Goal: Information Seeking & Learning: Learn about a topic

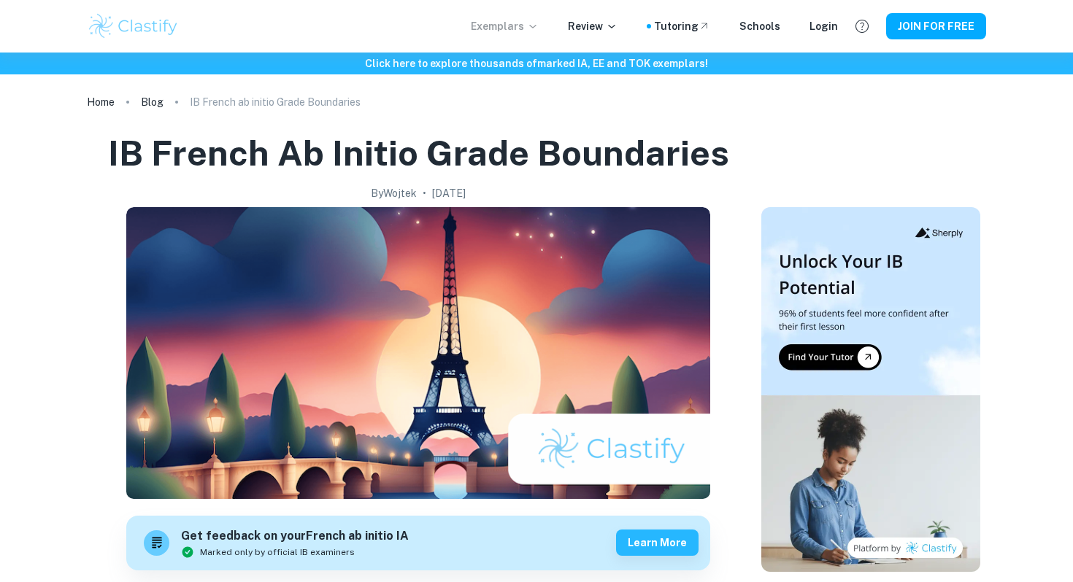
click at [520, 31] on p "Exemplars" at bounding box center [505, 26] width 68 height 16
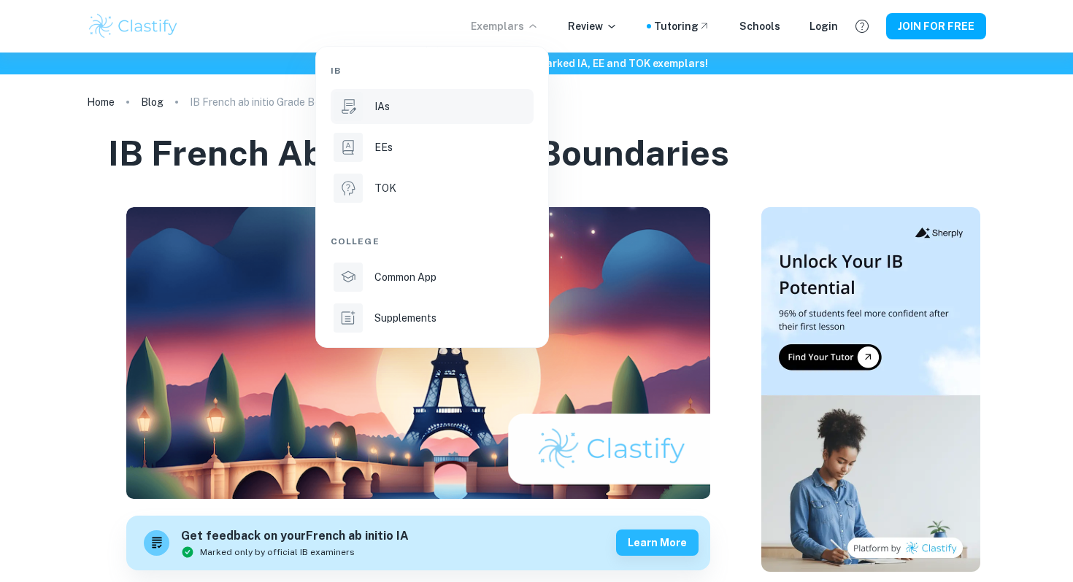
click at [387, 107] on p "IAs" at bounding box center [381, 107] width 15 height 16
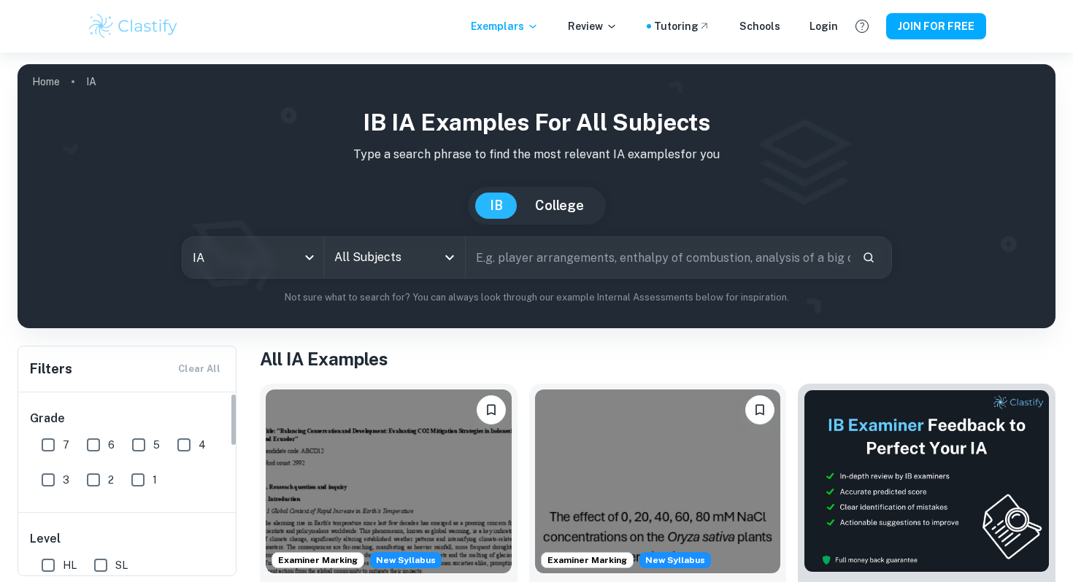
scroll to position [9, 0]
click at [45, 439] on input "7" at bounding box center [48, 436] width 29 height 29
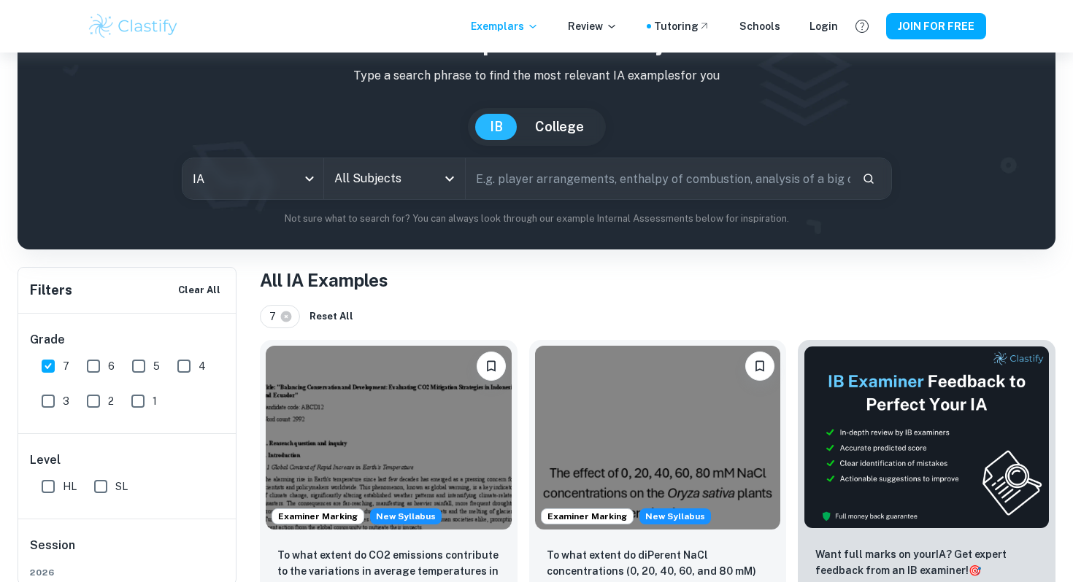
scroll to position [57, 0]
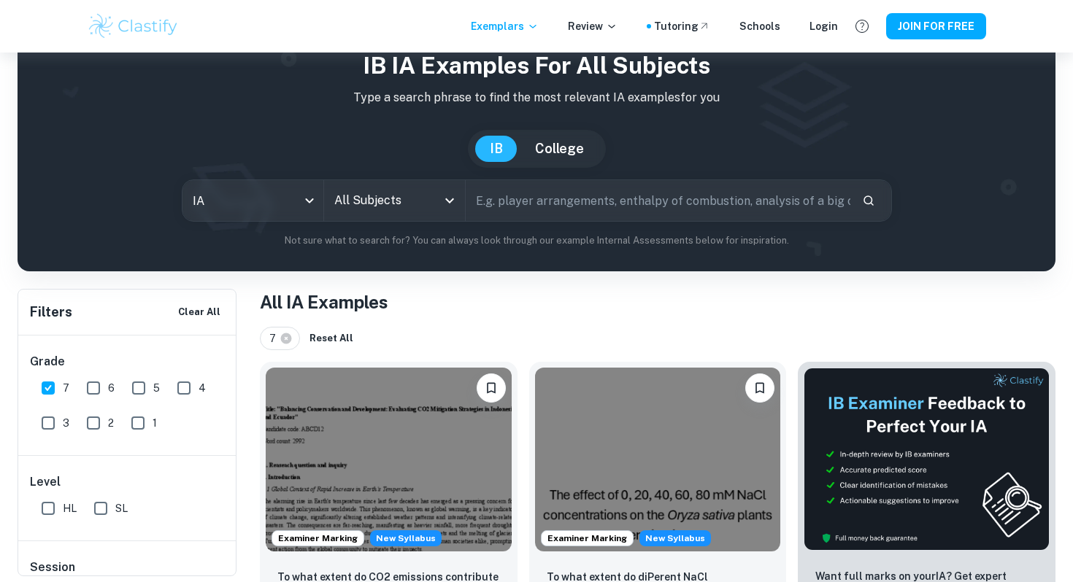
click at [295, 303] on h1 "All IA Examples" at bounding box center [657, 302] width 795 height 26
click at [47, 387] on input "7" at bounding box center [48, 388] width 29 height 29
checkbox input "false"
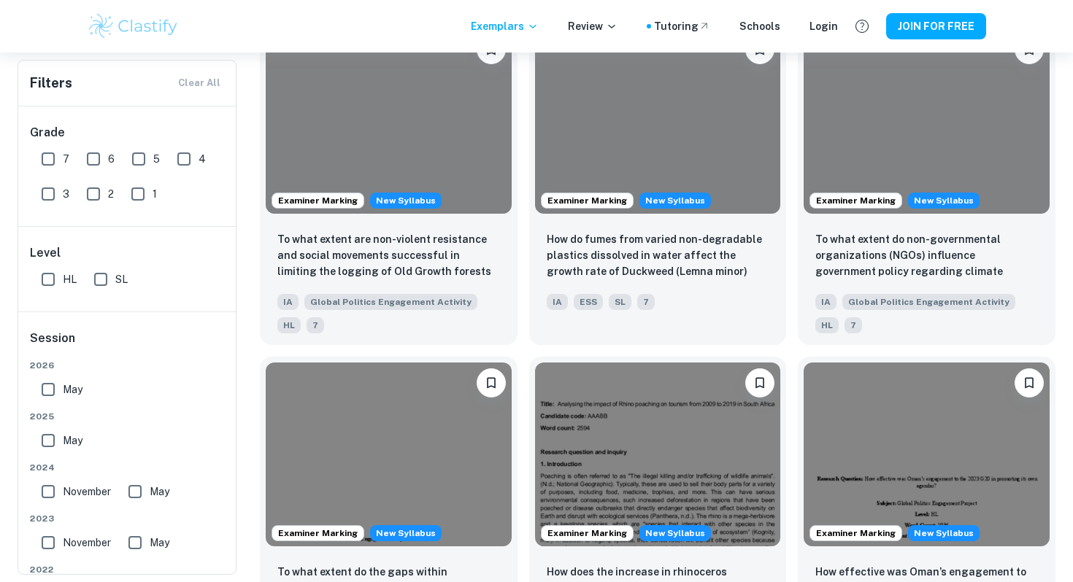
scroll to position [1122, 0]
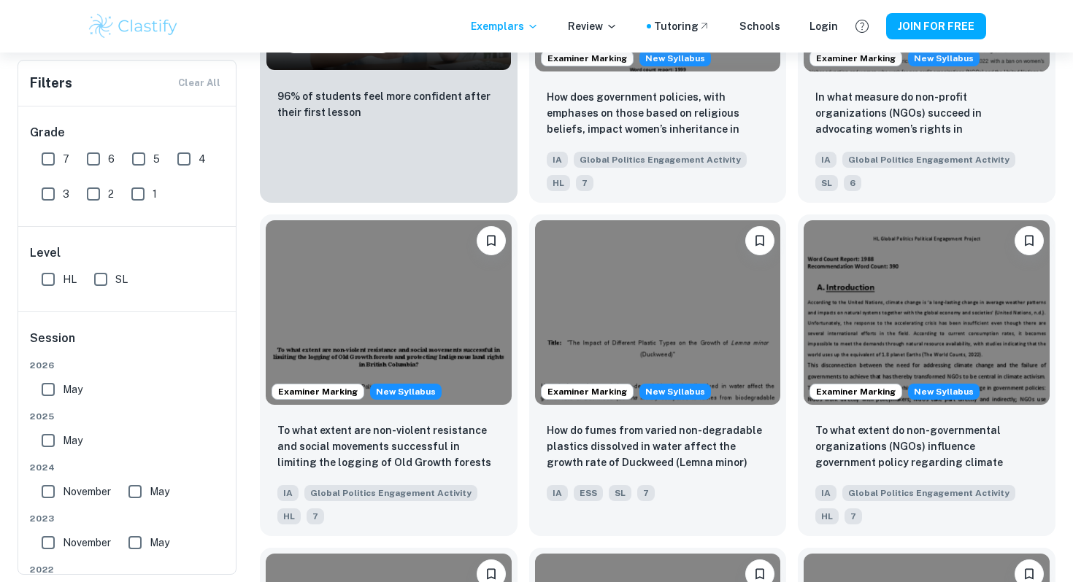
click at [49, 276] on input "HL" at bounding box center [48, 279] width 29 height 29
checkbox input "true"
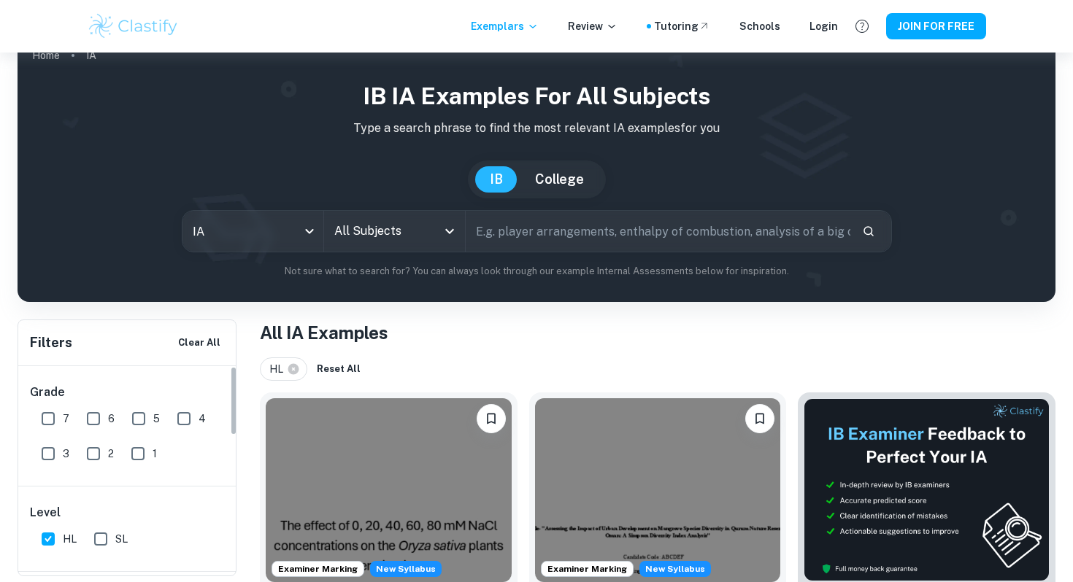
scroll to position [27, 0]
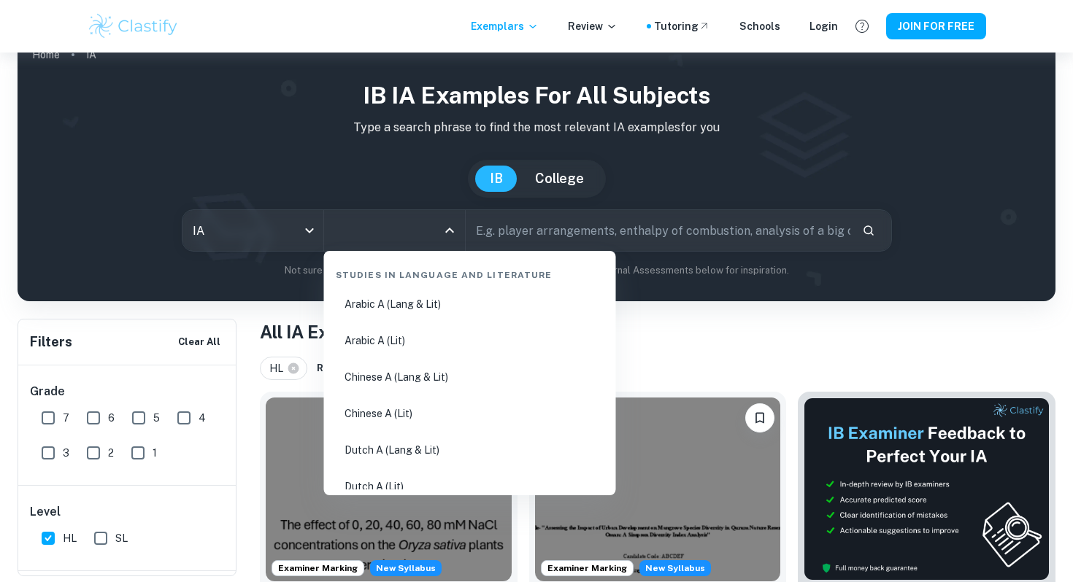
click at [374, 219] on input "All Subjects" at bounding box center [384, 231] width 106 height 28
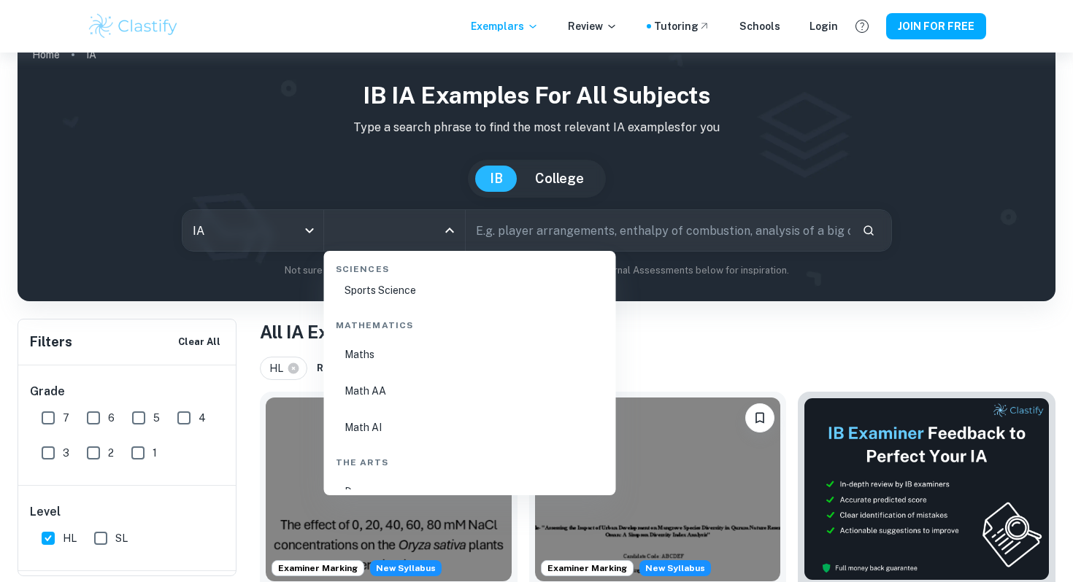
scroll to position [2468, 0]
click at [363, 426] on li "Math AI" at bounding box center [470, 429] width 280 height 34
type input "Math AI"
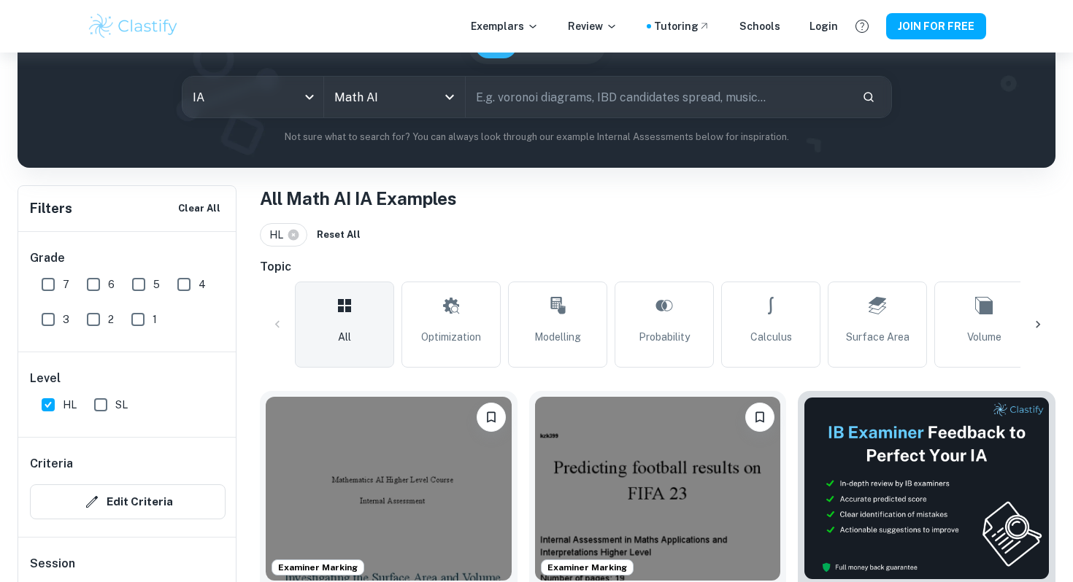
scroll to position [237, 0]
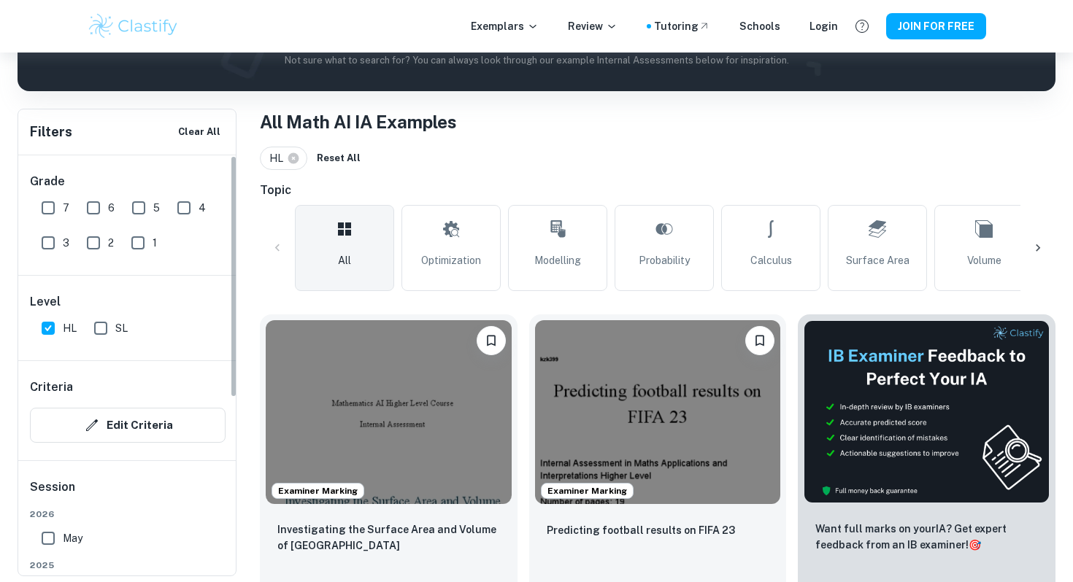
click at [48, 207] on input "7" at bounding box center [48, 207] width 29 height 29
checkbox input "true"
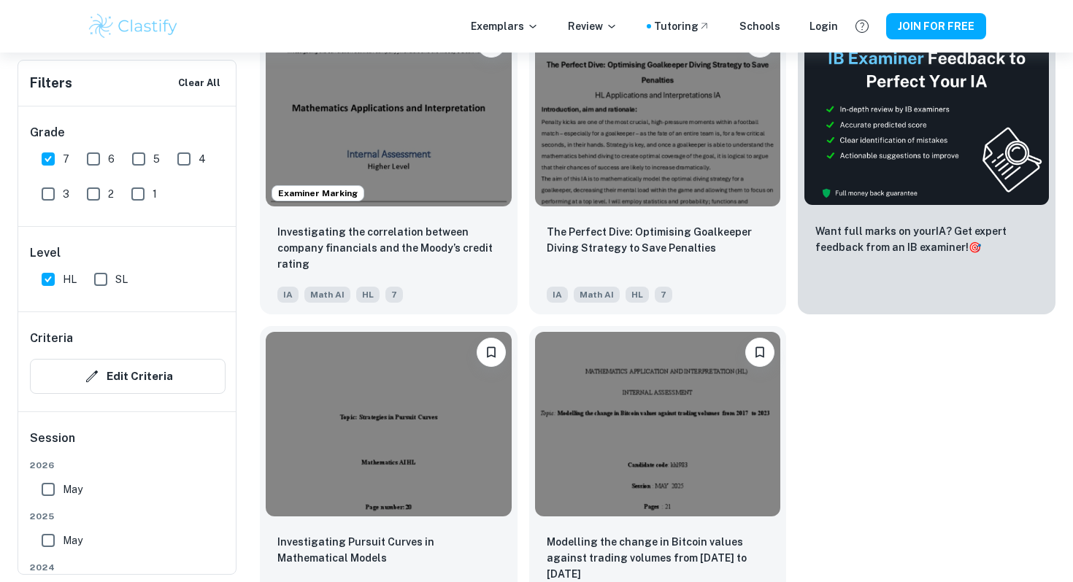
scroll to position [533, 0]
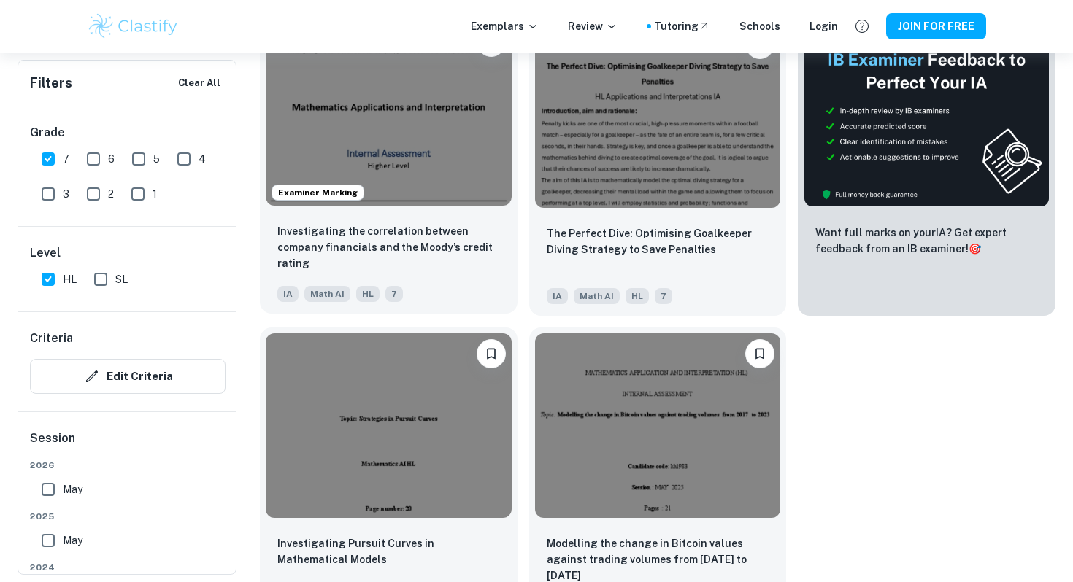
click at [404, 159] on img at bounding box center [389, 114] width 246 height 184
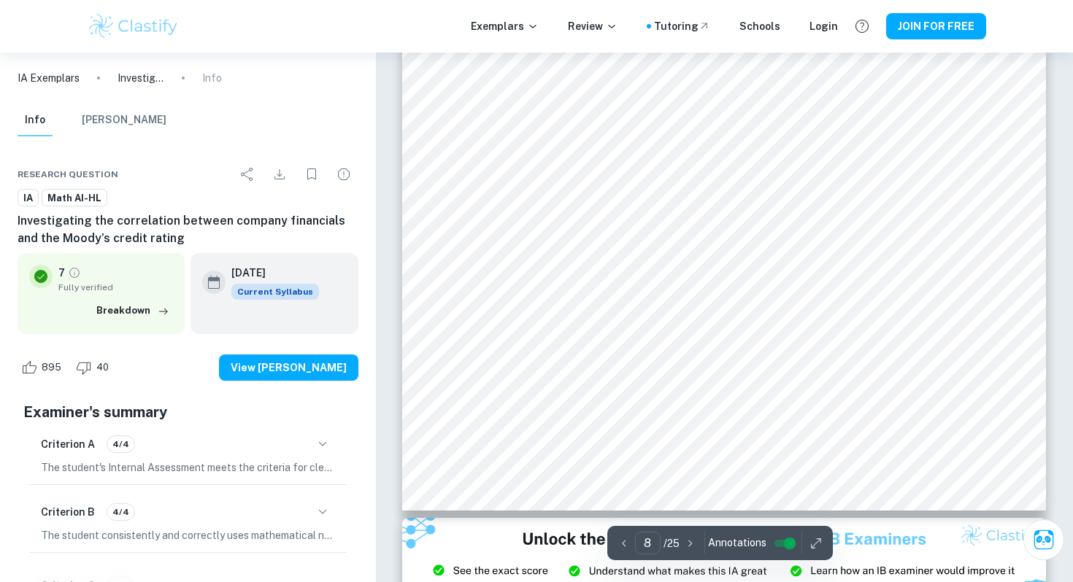
scroll to position [7080, 0]
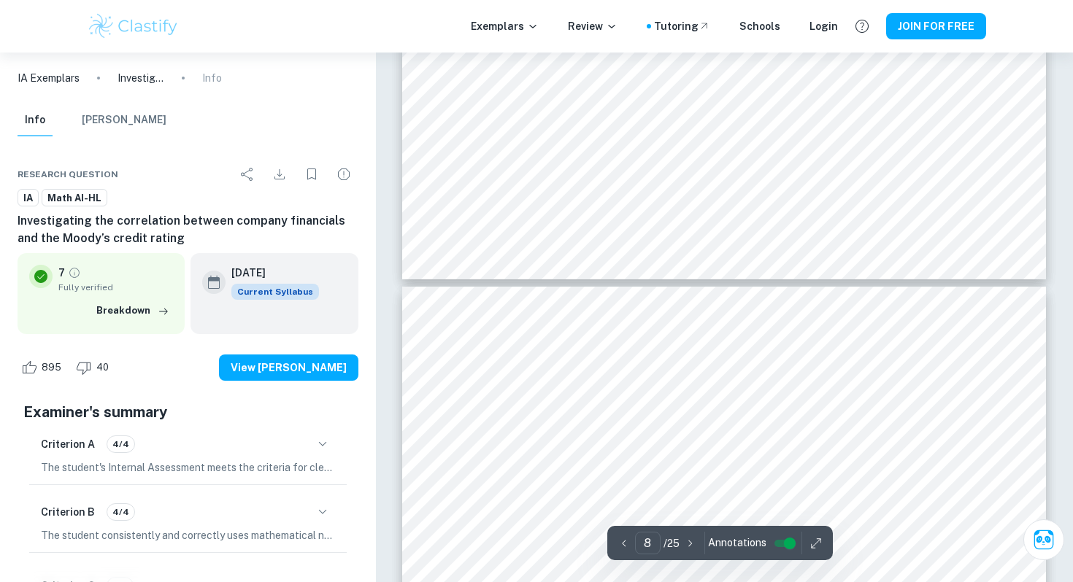
type input "7"
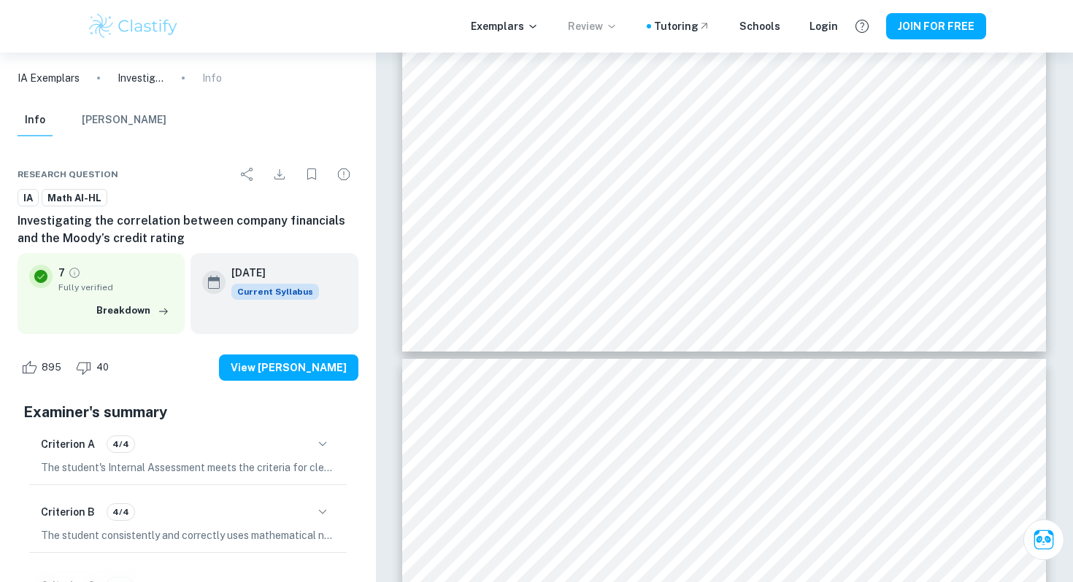
click at [591, 25] on p "Review" at bounding box center [593, 26] width 50 height 16
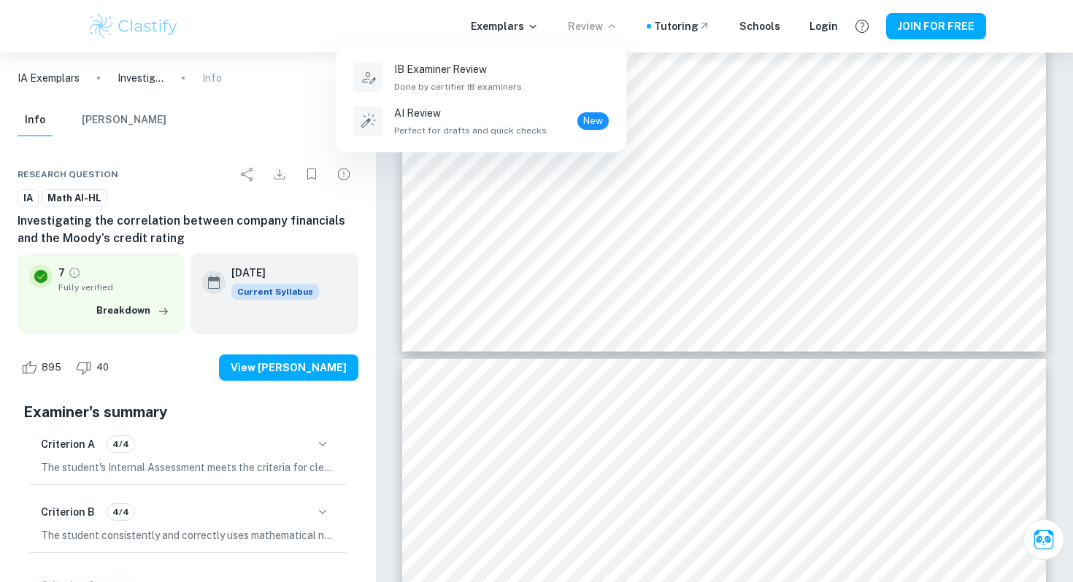
click at [596, 23] on div at bounding box center [536, 291] width 1073 height 582
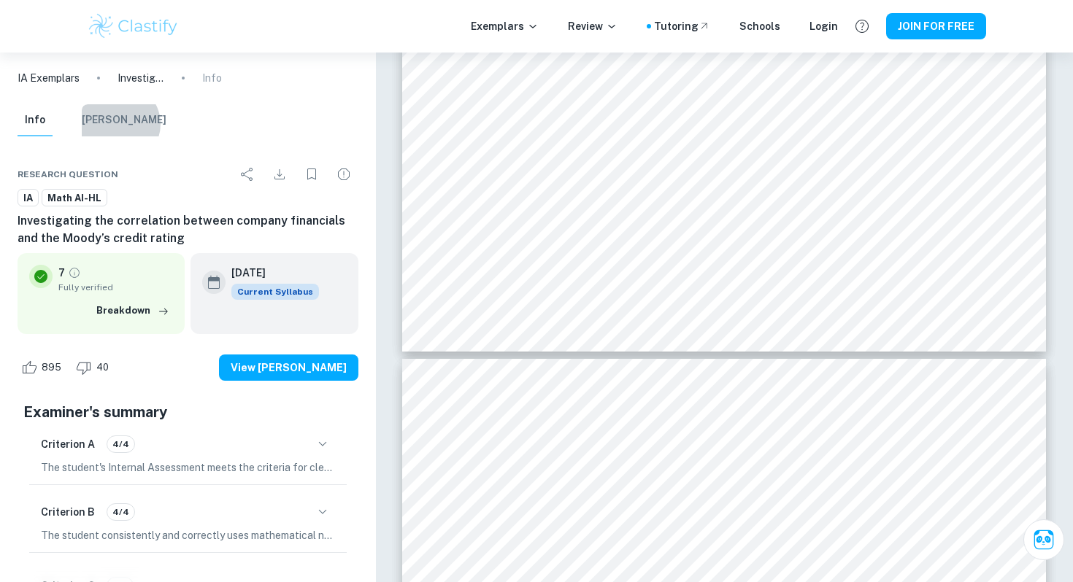
click at [118, 123] on button "[PERSON_NAME]" at bounding box center [124, 120] width 85 height 32
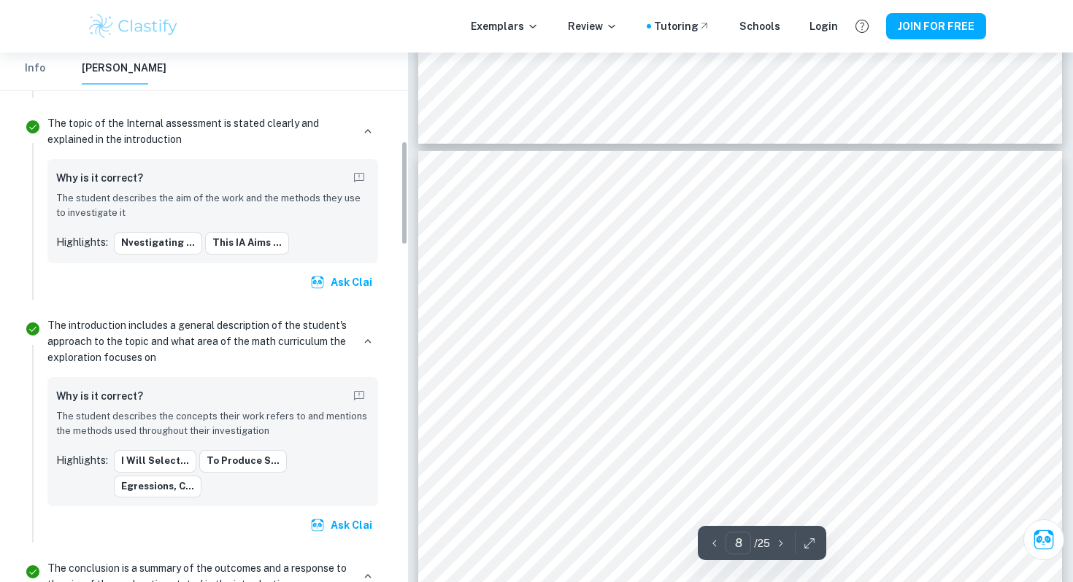
scroll to position [290, 0]
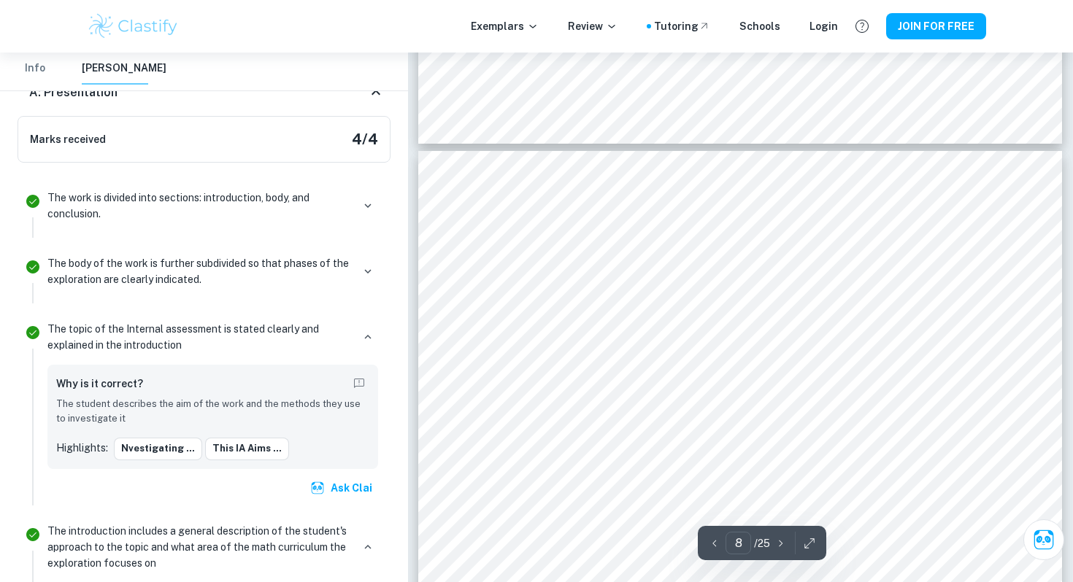
click at [27, 77] on button "Info" at bounding box center [35, 69] width 35 height 32
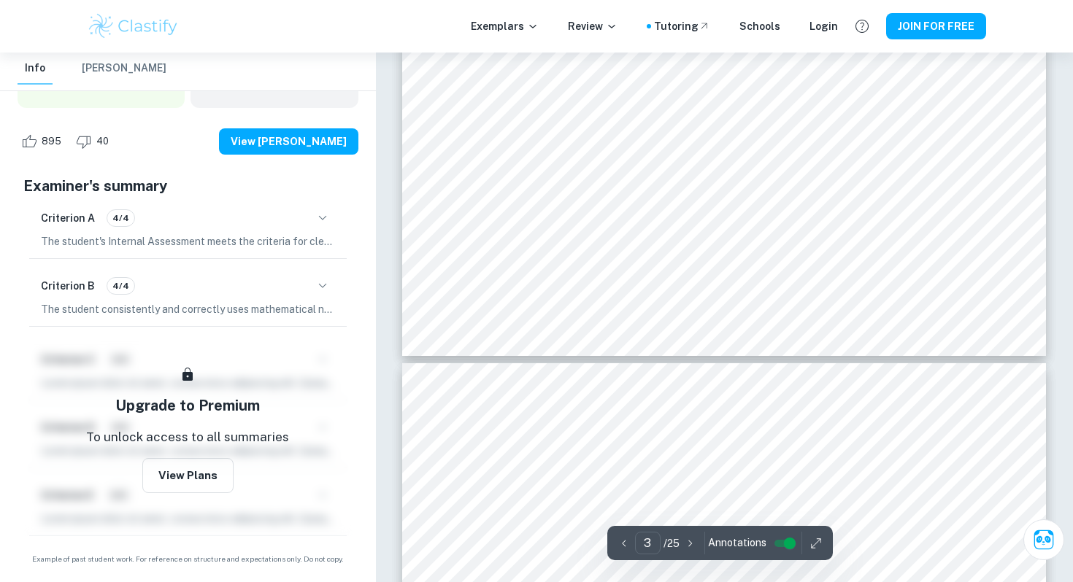
scroll to position [2669, 0]
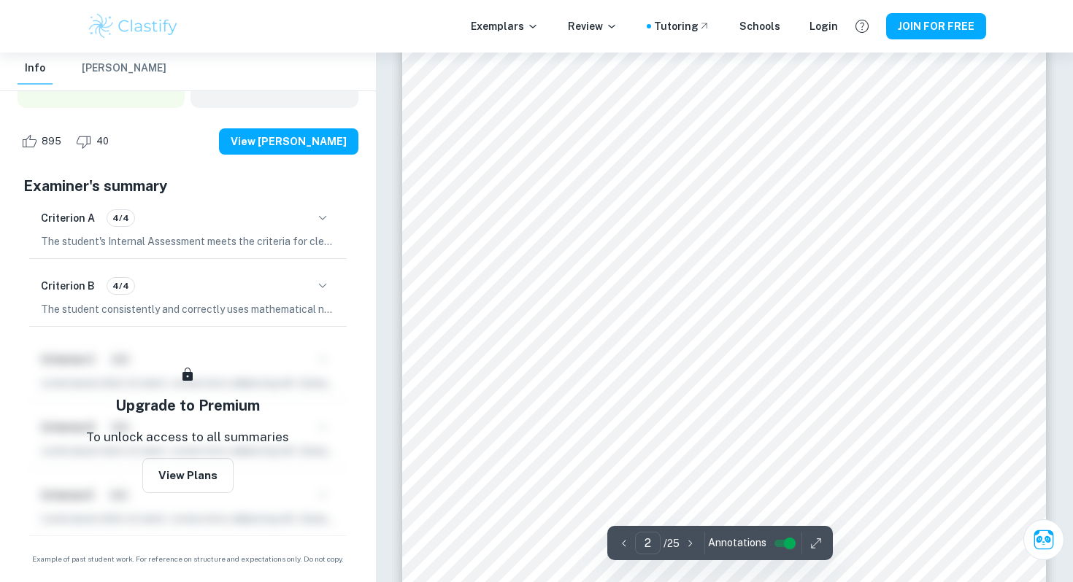
type input "1"
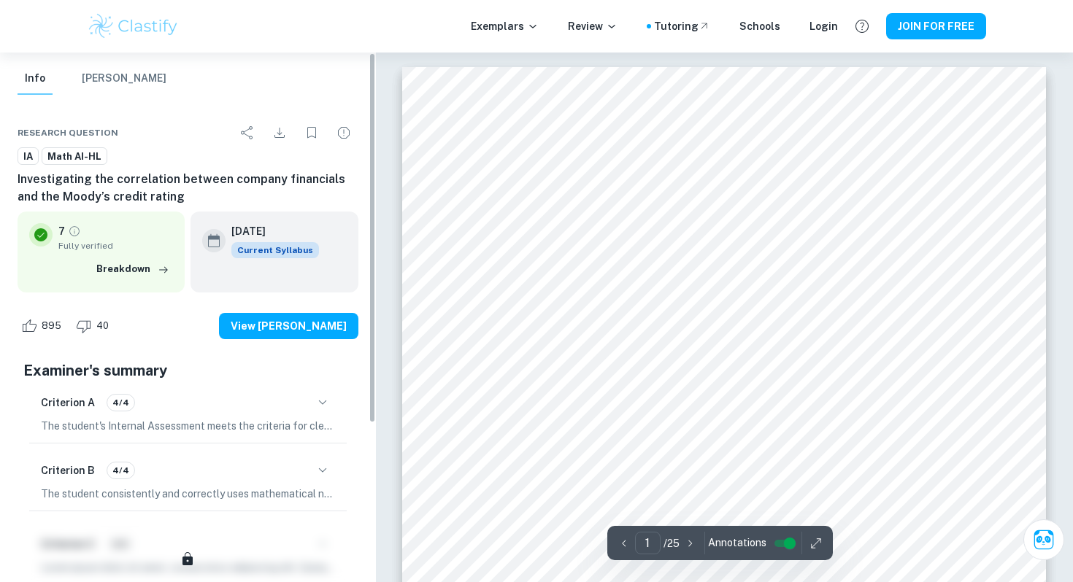
scroll to position [0, 0]
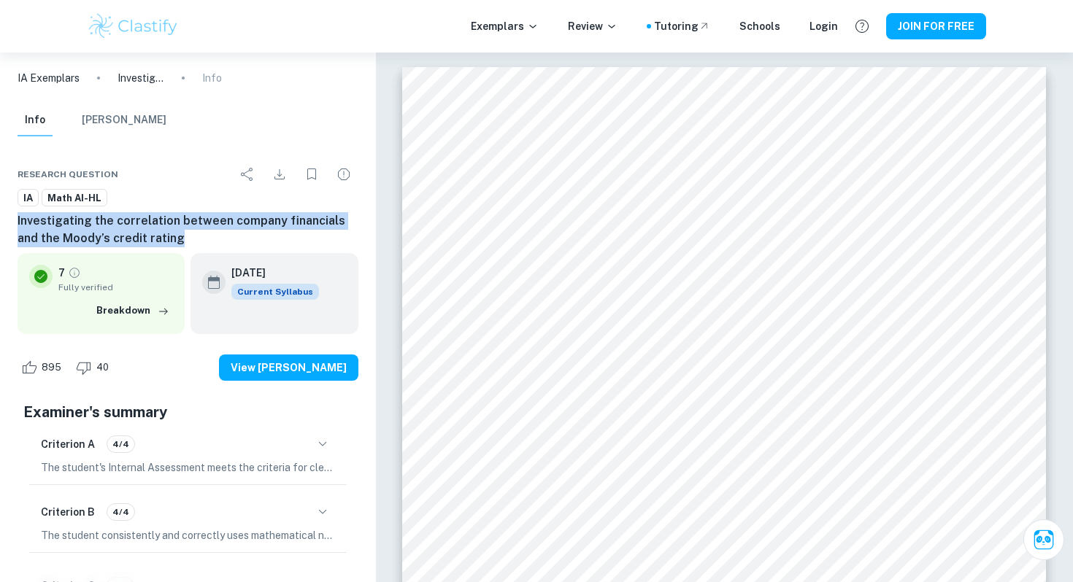
drag, startPoint x: 164, startPoint y: 246, endPoint x: 5, endPoint y: 218, distance: 161.5
click at [5, 218] on div "Research question IA Math AI-HL Investigating the correlation between company f…" at bounding box center [188, 475] width 376 height 666
copy h6 "Investigating the correlation between company financials and the Moody’s credit…"
click at [5, 218] on div "Research question IA Math AI-HL Investigating the correlation between company f…" at bounding box center [188, 475] width 376 height 666
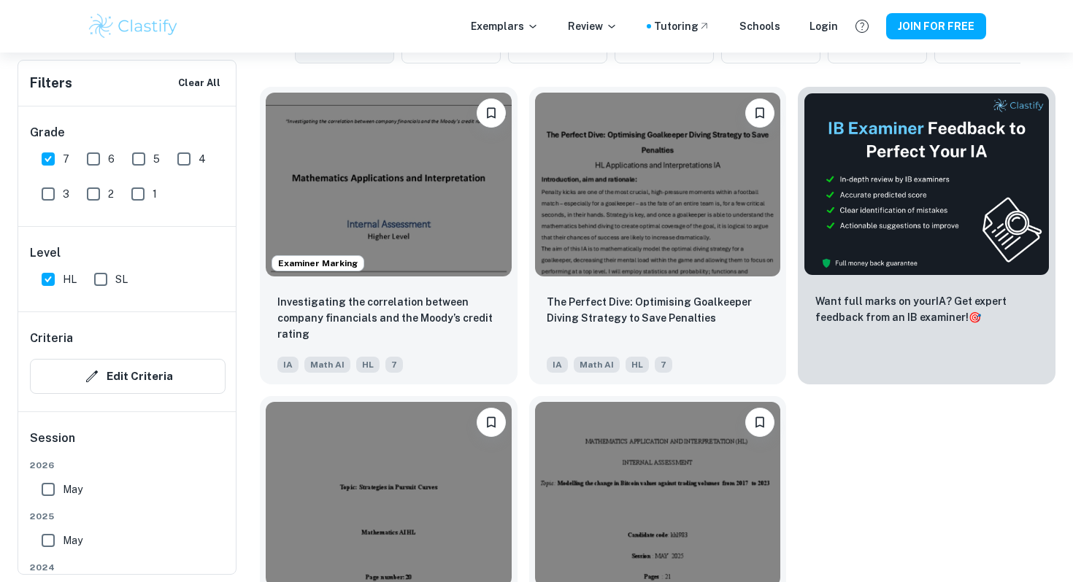
scroll to position [461, 0]
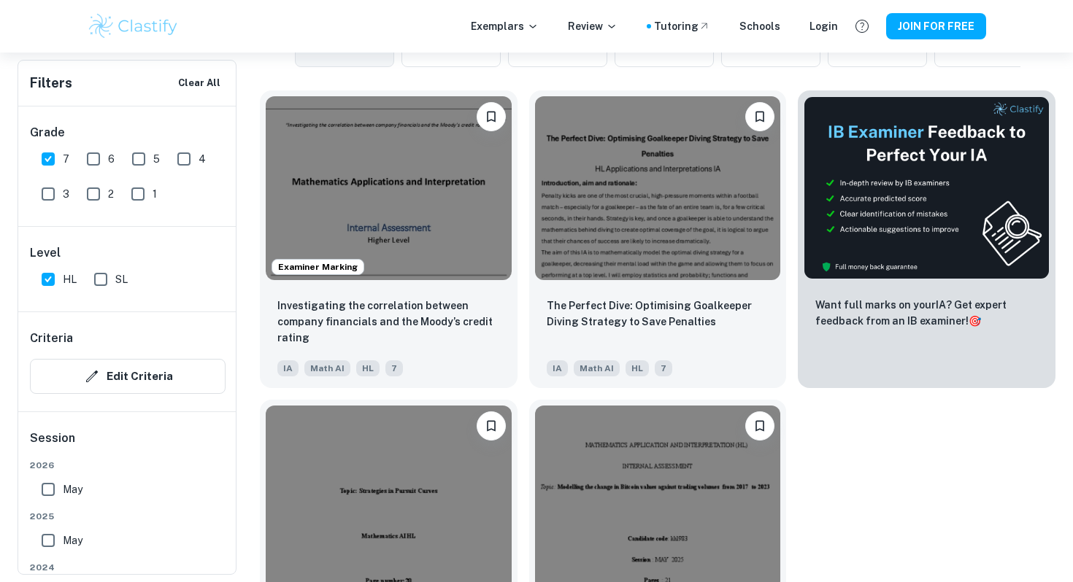
click at [879, 486] on div "Examiner Marking Investigating the correlation between company financials and t…" at bounding box center [651, 389] width 807 height 620
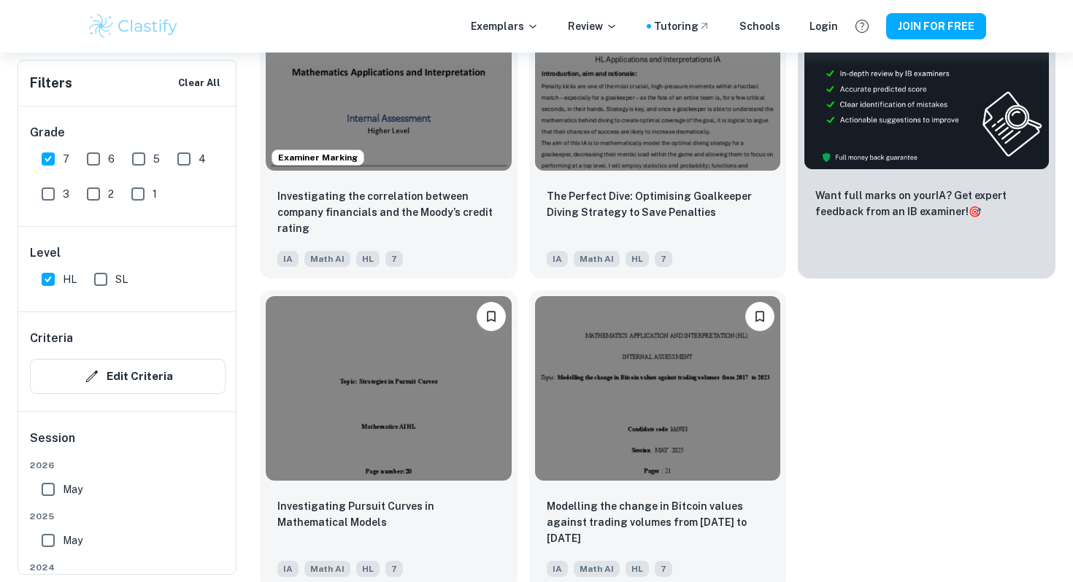
scroll to position [577, 0]
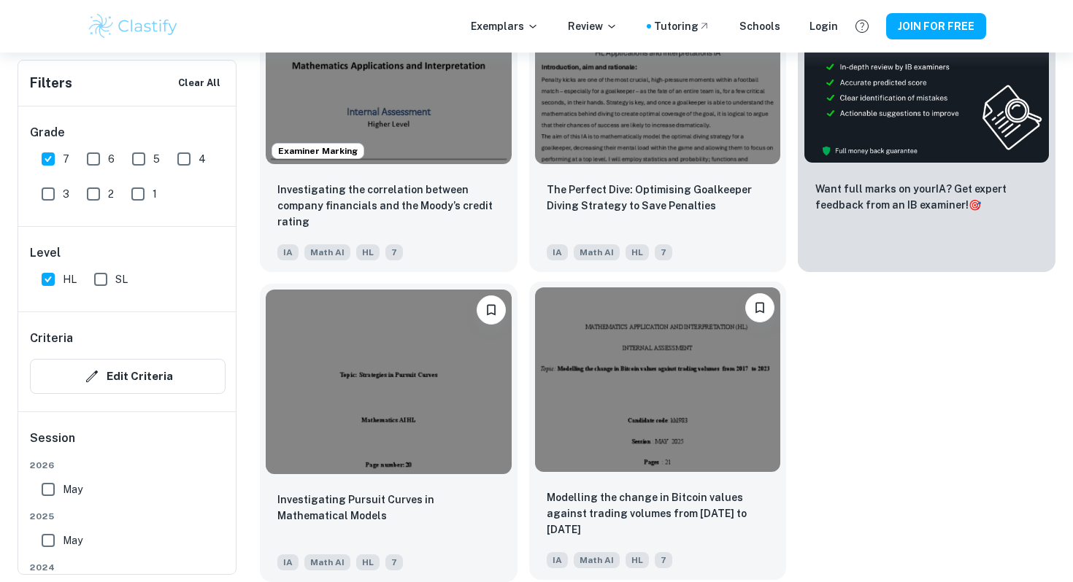
click at [714, 485] on div "Modelling the change in Bitcoin values against trading volumes from [DATE] to […" at bounding box center [658, 529] width 258 height 102
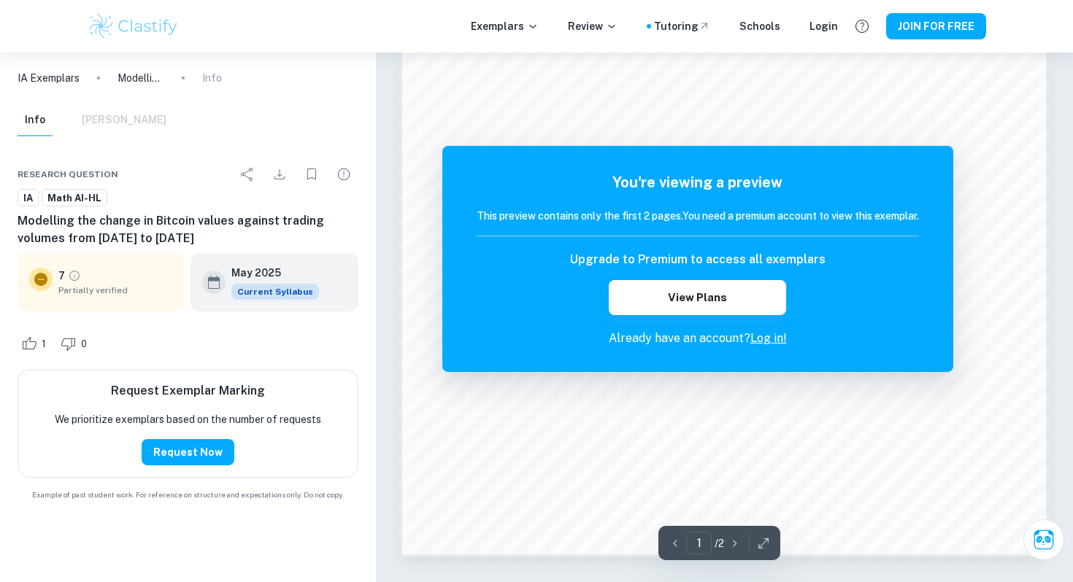
scroll to position [1227, 0]
